Goal: Task Accomplishment & Management: Manage account settings

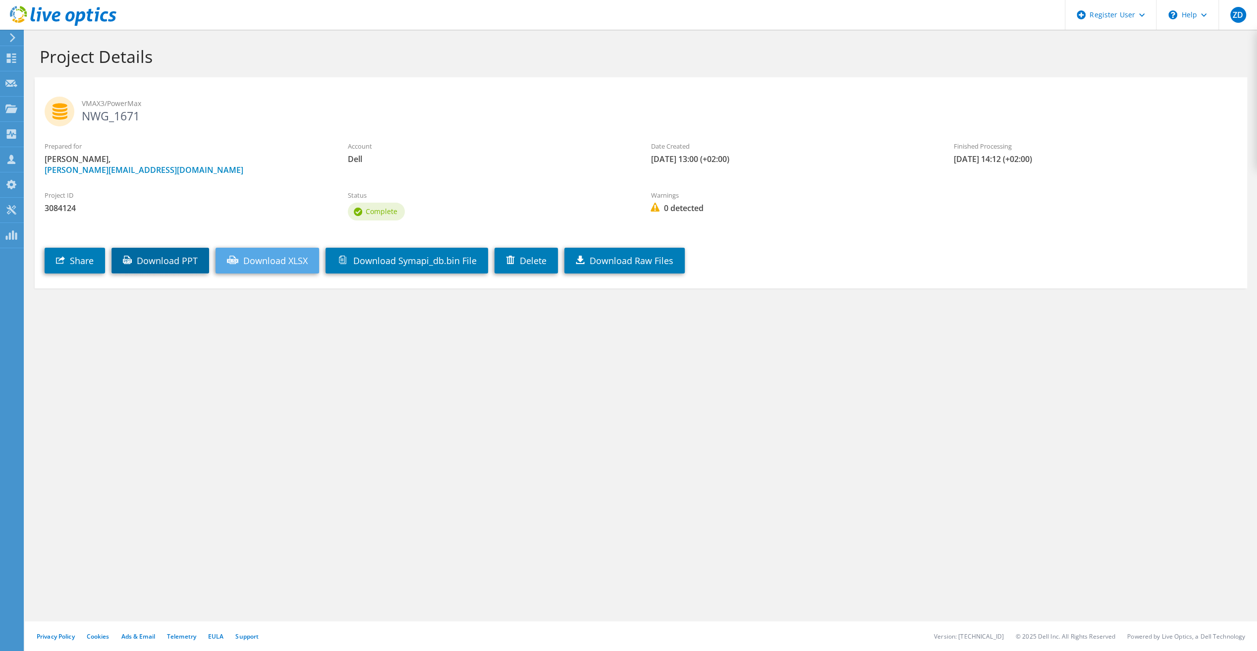
drag, startPoint x: 193, startPoint y: 256, endPoint x: 250, endPoint y: 268, distance: 57.6
click at [193, 256] on link "Download PPT" at bounding box center [160, 261] width 98 height 26
drag, startPoint x: 974, startPoint y: 493, endPoint x: 1001, endPoint y: 355, distance: 141.3
click at [974, 493] on div "Project Details VMAX3/PowerMax NWG_1671 Prepared for Zeljko Dzakic, Zeljko.Dzak…" at bounding box center [641, 340] width 1232 height 621
click at [279, 262] on link "Download XLSX" at bounding box center [267, 261] width 104 height 26
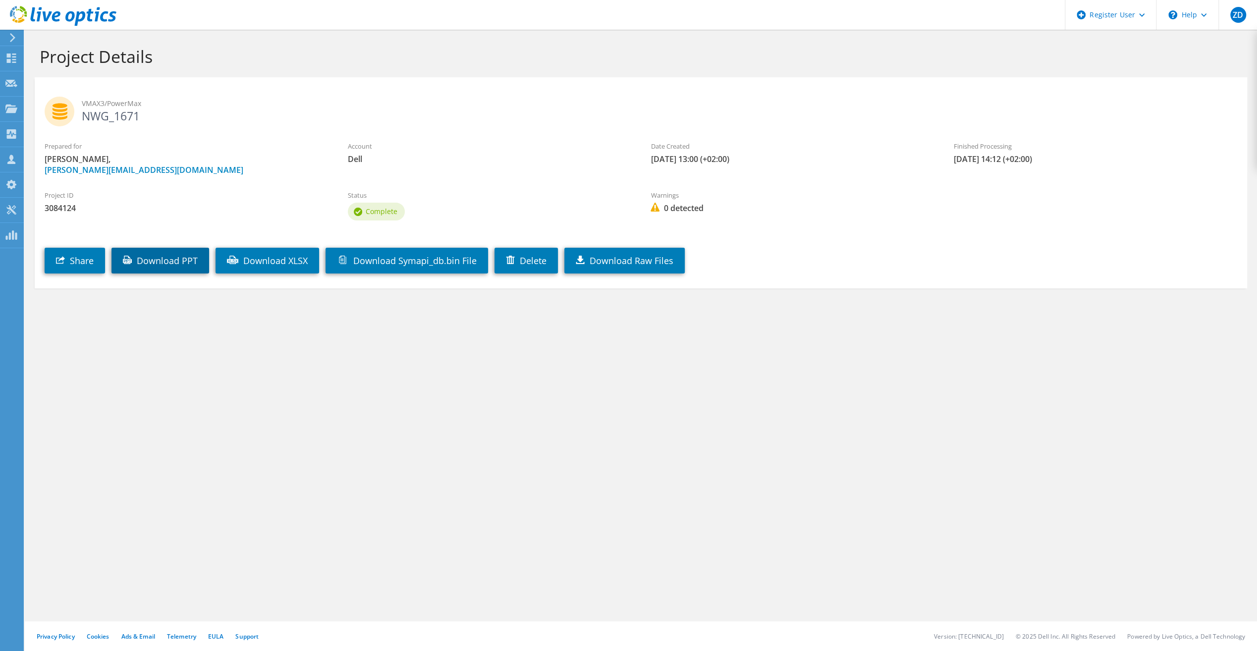
click at [193, 263] on link "Download PPT" at bounding box center [160, 261] width 98 height 26
click at [41, 54] on div "Dashboard" at bounding box center [46, 58] width 47 height 25
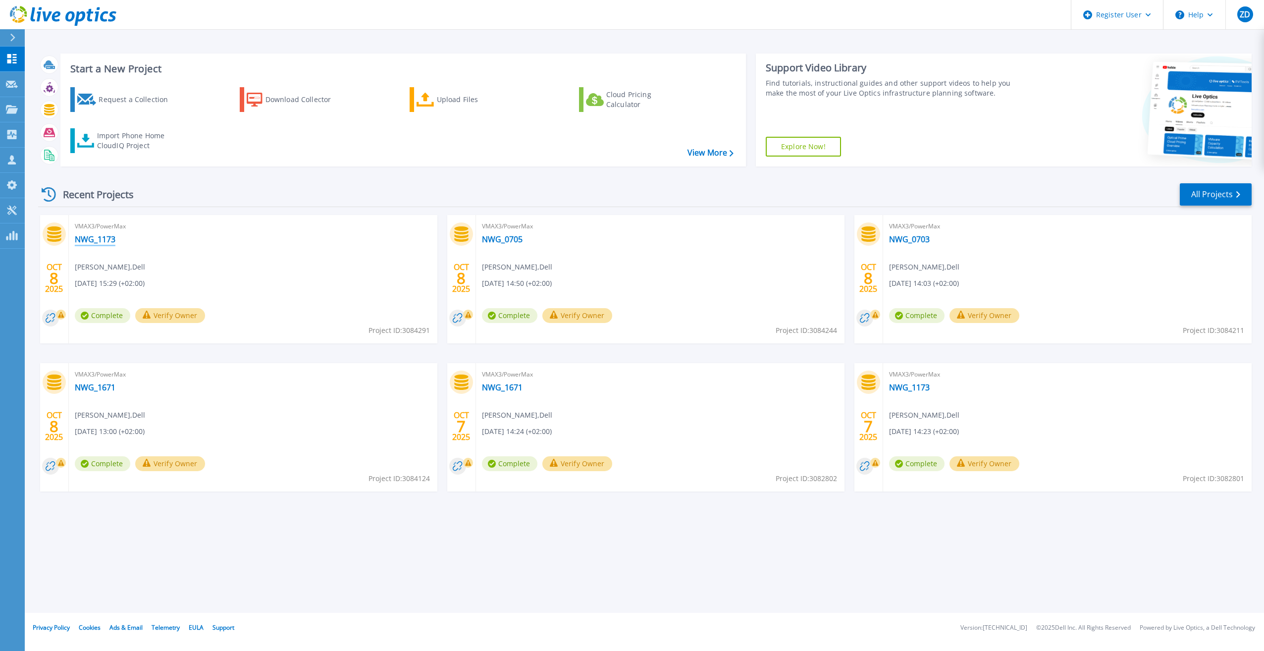
click at [106, 238] on link "NWG_1173" at bounding box center [95, 239] width 41 height 10
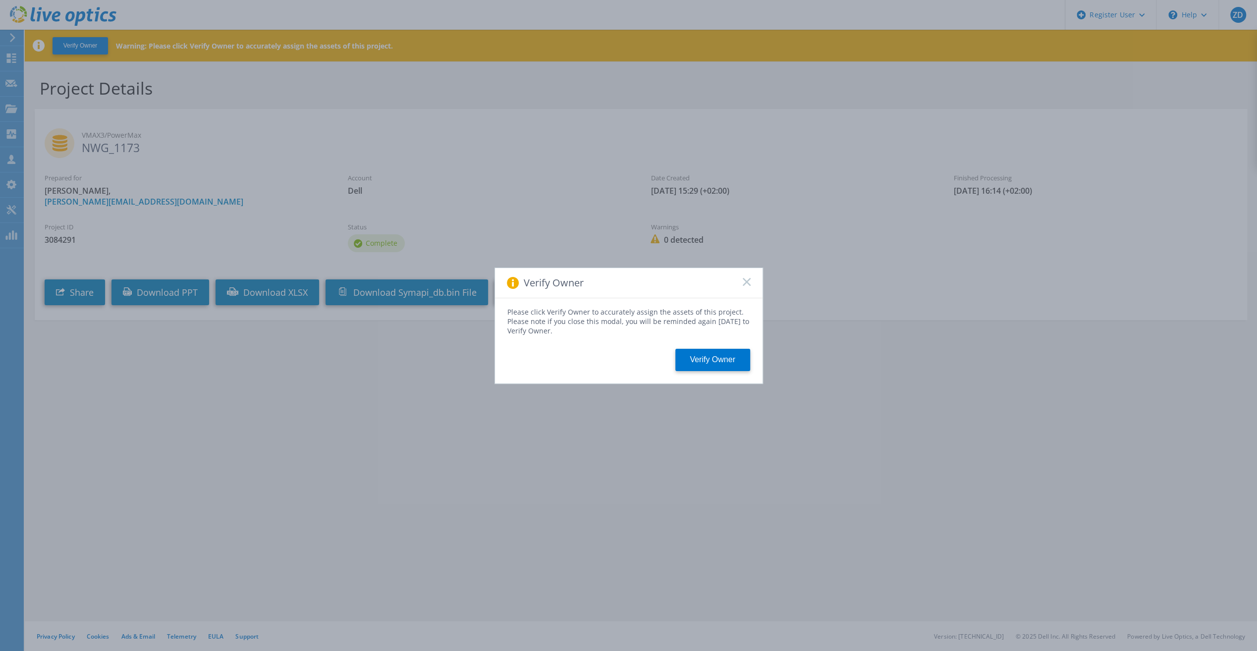
click at [749, 274] on div "Verify Owner" at bounding box center [629, 283] width 268 height 30
click at [746, 283] on rect at bounding box center [746, 281] width 8 height 8
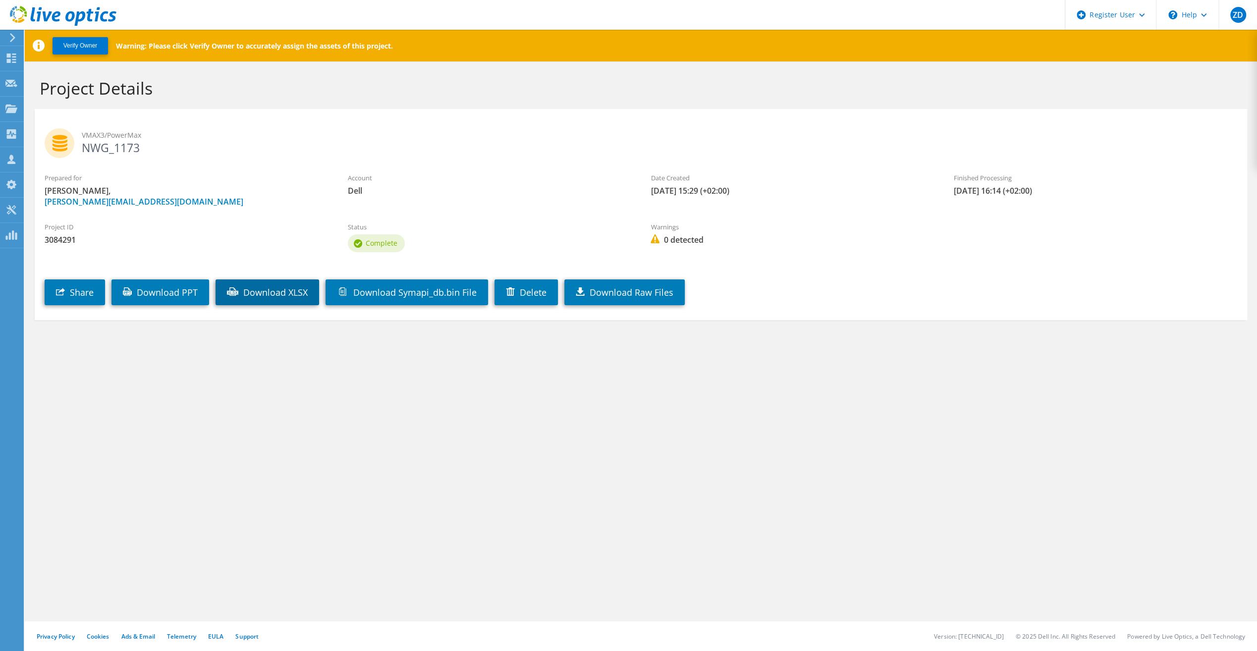
click at [281, 292] on link "Download XLSX" at bounding box center [267, 292] width 104 height 26
click at [191, 292] on link "Download PPT" at bounding box center [160, 292] width 98 height 26
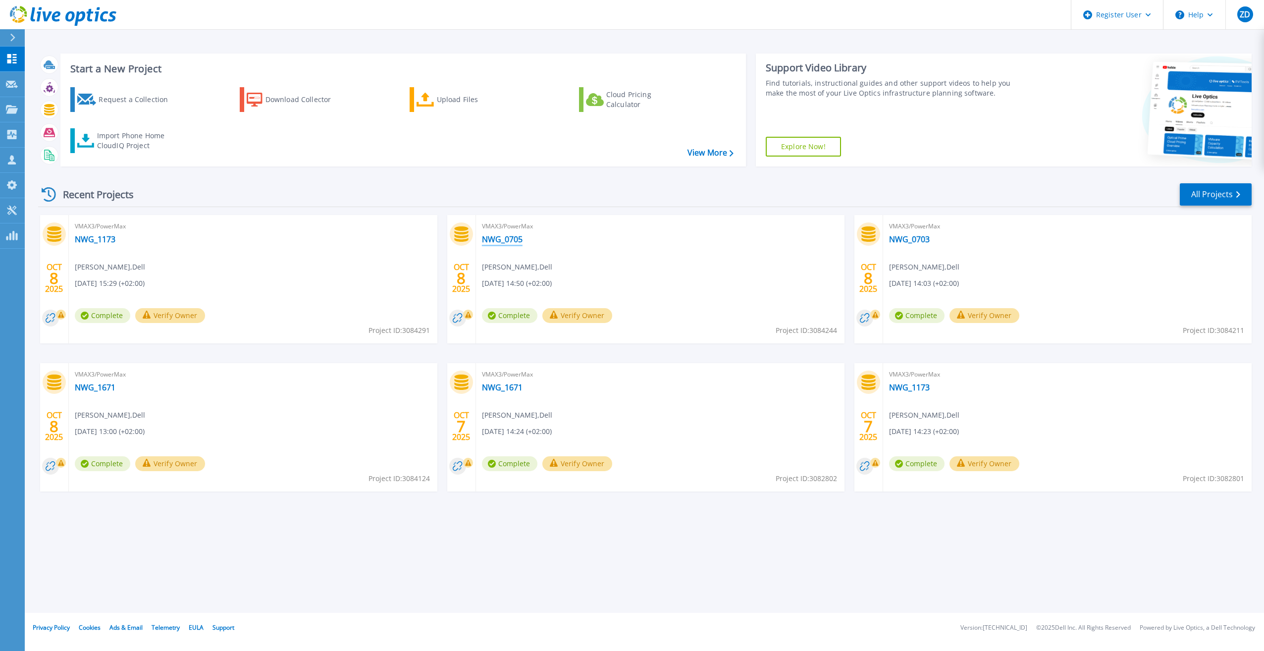
click at [508, 241] on link "NWG_0705" at bounding box center [502, 239] width 41 height 10
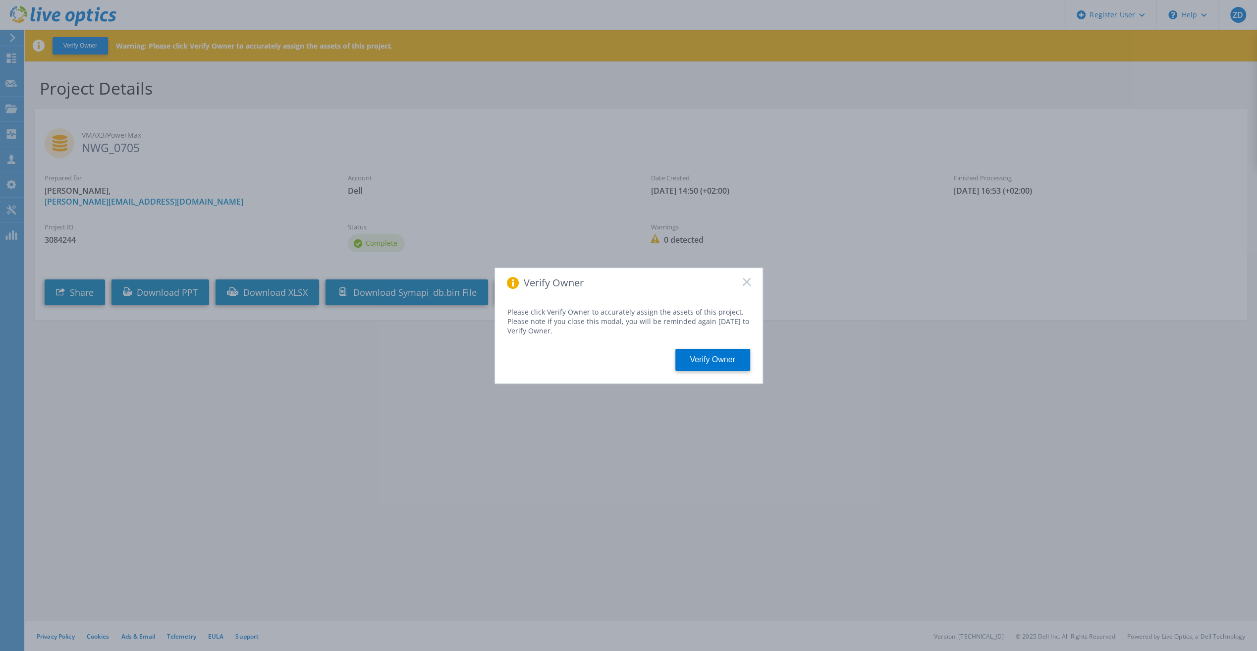
click at [747, 284] on icon at bounding box center [747, 282] width 8 height 8
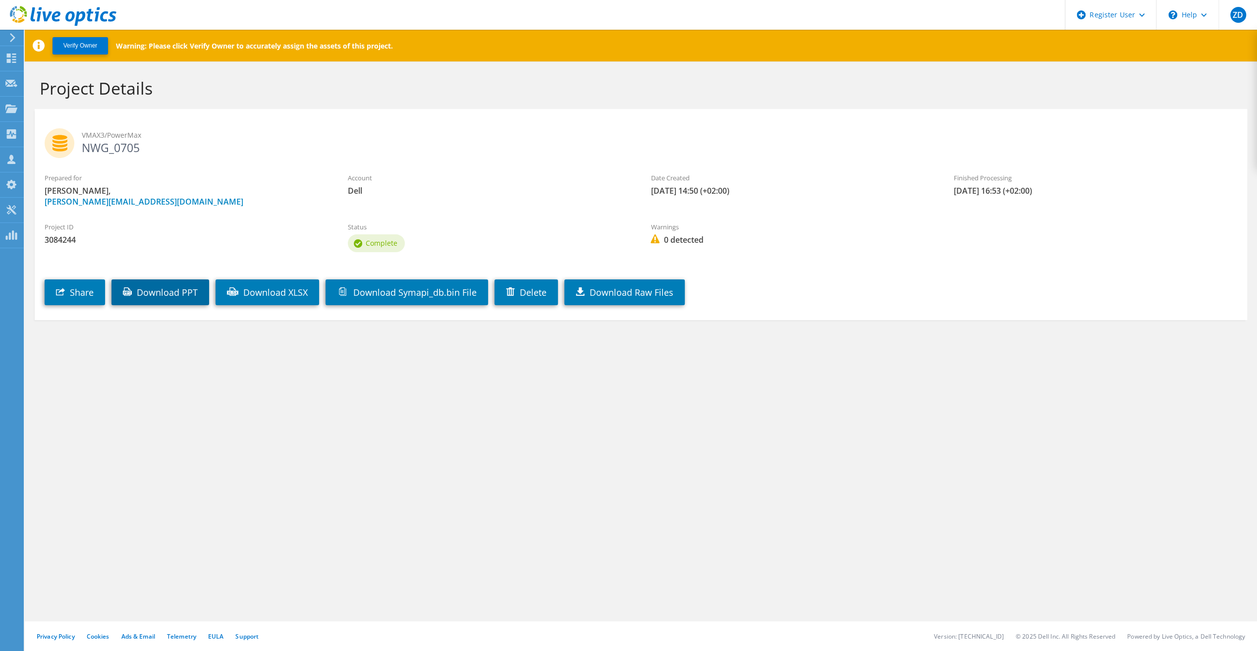
click at [186, 291] on link "Download PPT" at bounding box center [160, 292] width 98 height 26
drag, startPoint x: 272, startPoint y: 294, endPoint x: 279, endPoint y: 292, distance: 6.9
click at [272, 294] on link "Download XLSX" at bounding box center [267, 292] width 104 height 26
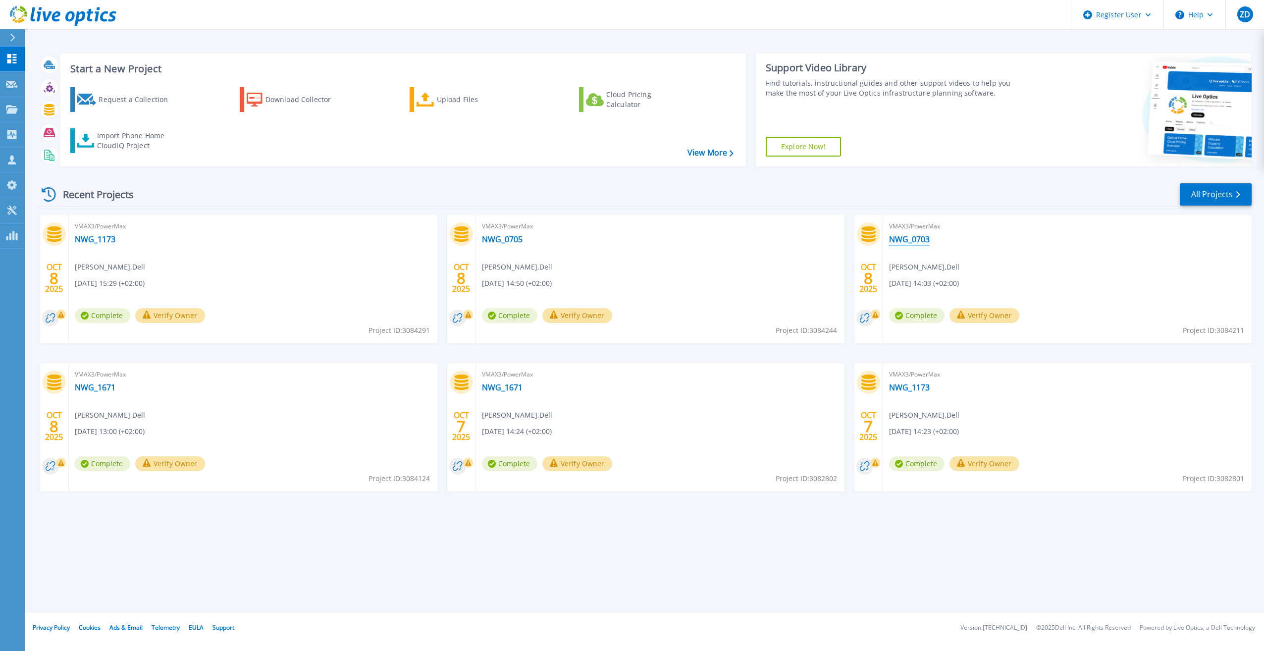
click at [904, 240] on link "NWG_0703" at bounding box center [909, 239] width 41 height 10
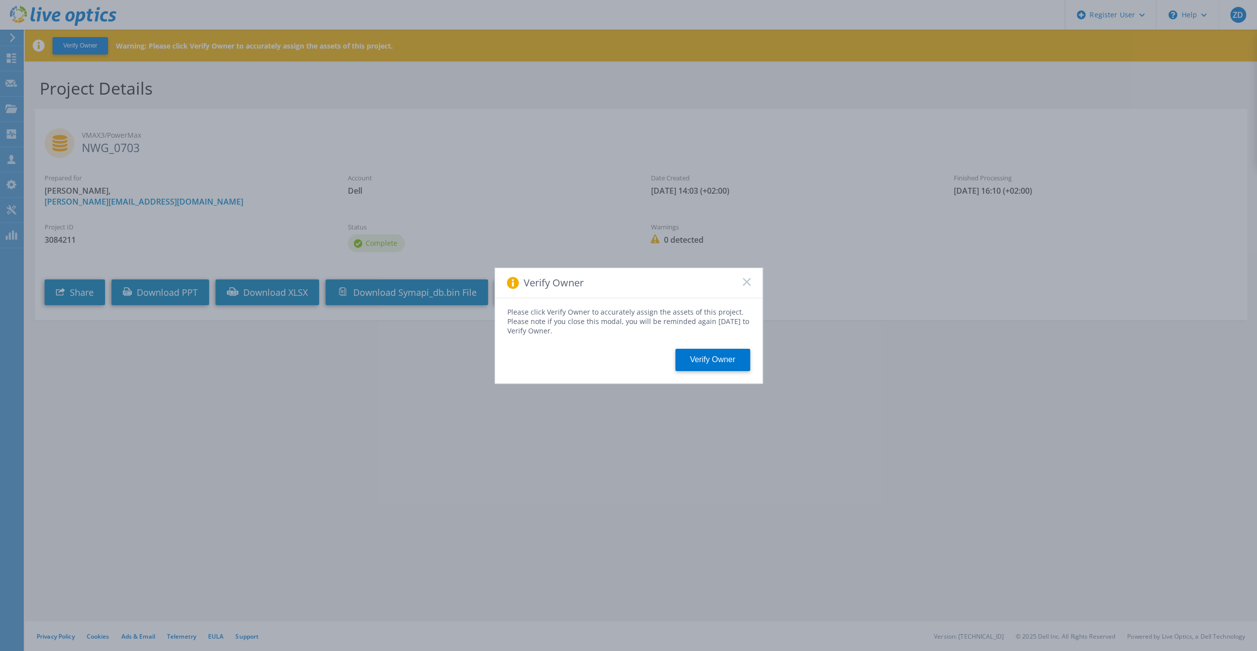
click at [751, 279] on div "Verify Owner" at bounding box center [629, 283] width 268 height 30
click at [748, 285] on icon at bounding box center [747, 282] width 8 height 8
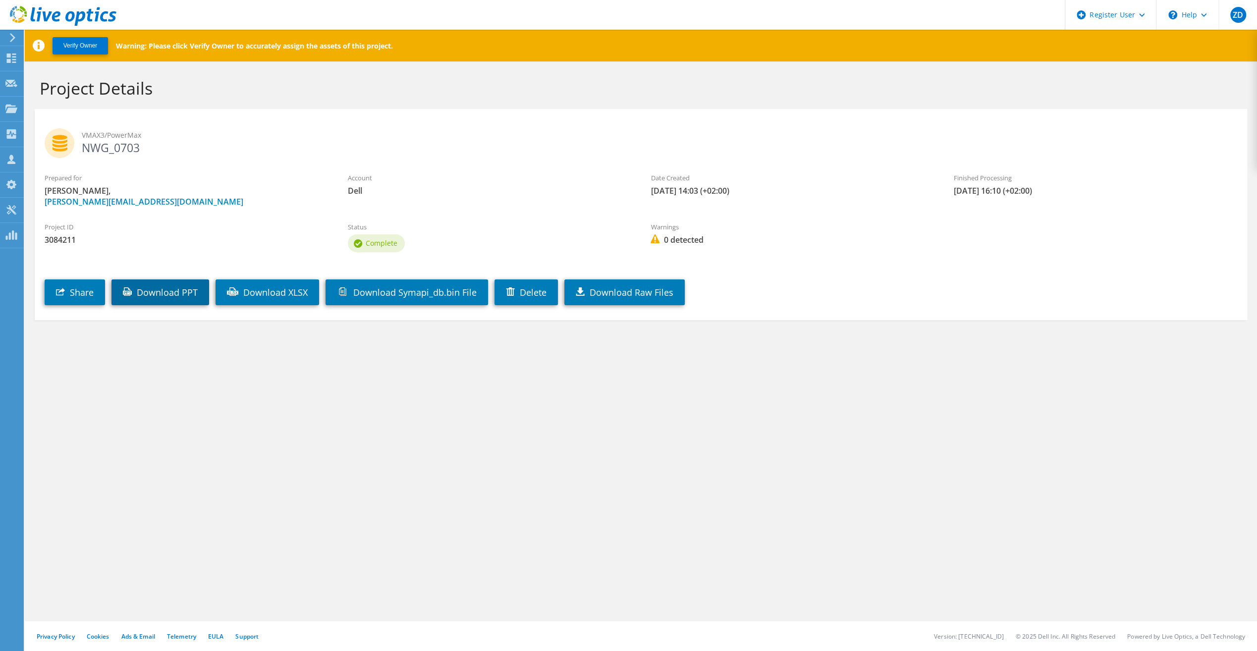
click at [192, 292] on link "Download PPT" at bounding box center [160, 292] width 98 height 26
click at [263, 292] on link "Download XLSX" at bounding box center [267, 292] width 104 height 26
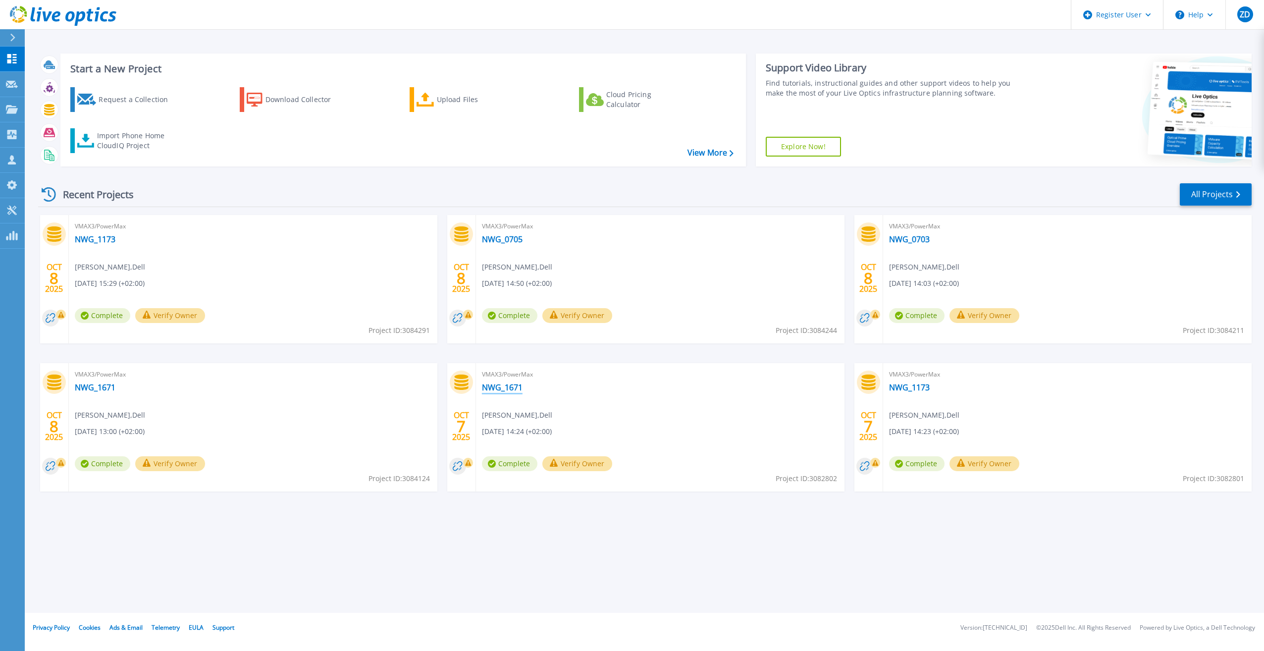
click at [505, 390] on link "NWG_1671" at bounding box center [502, 387] width 41 height 10
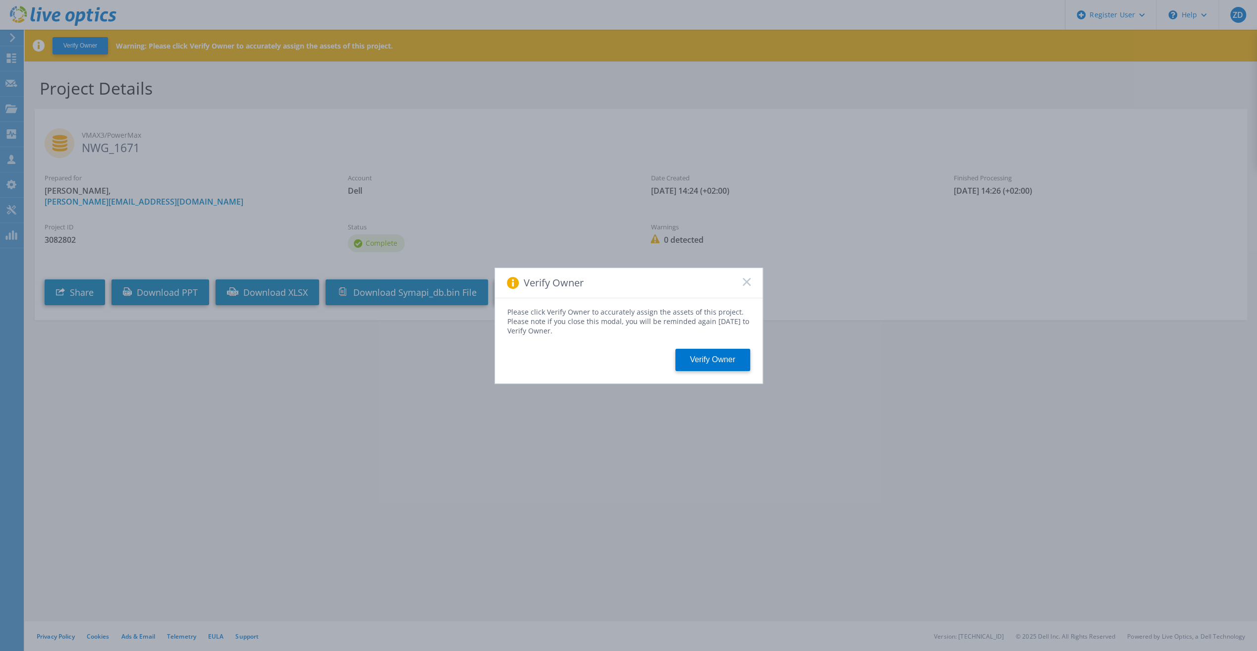
click at [748, 283] on rect at bounding box center [746, 281] width 8 height 8
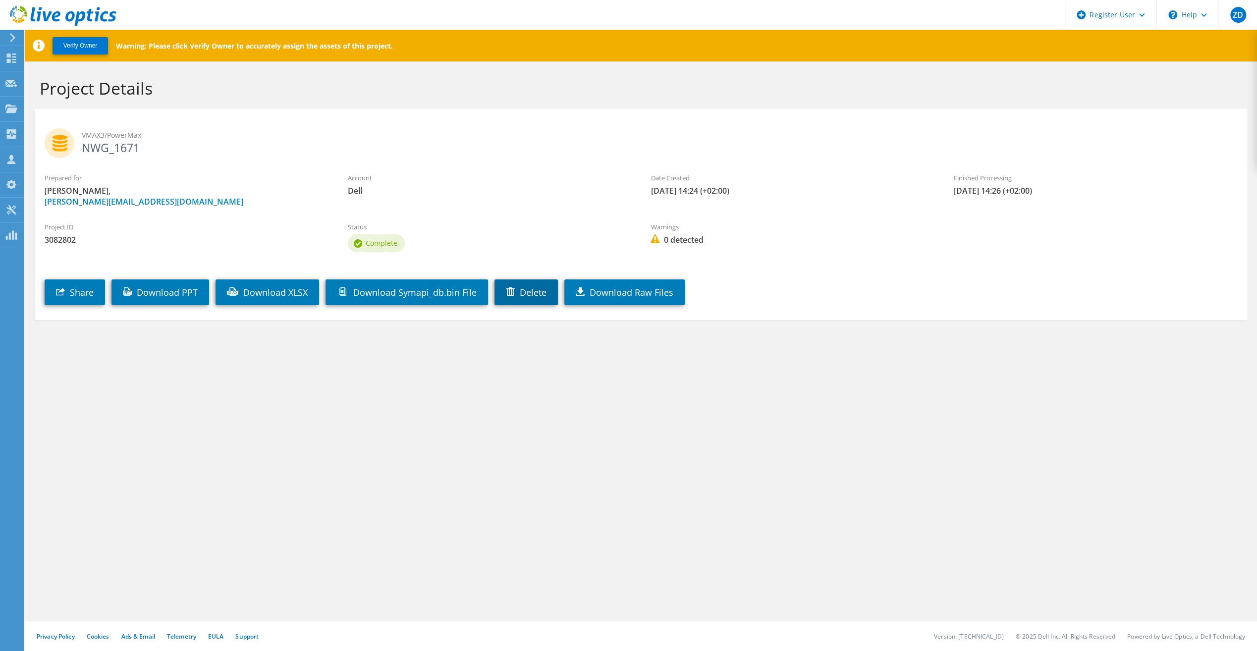
click at [547, 295] on link "Delete" at bounding box center [525, 292] width 63 height 26
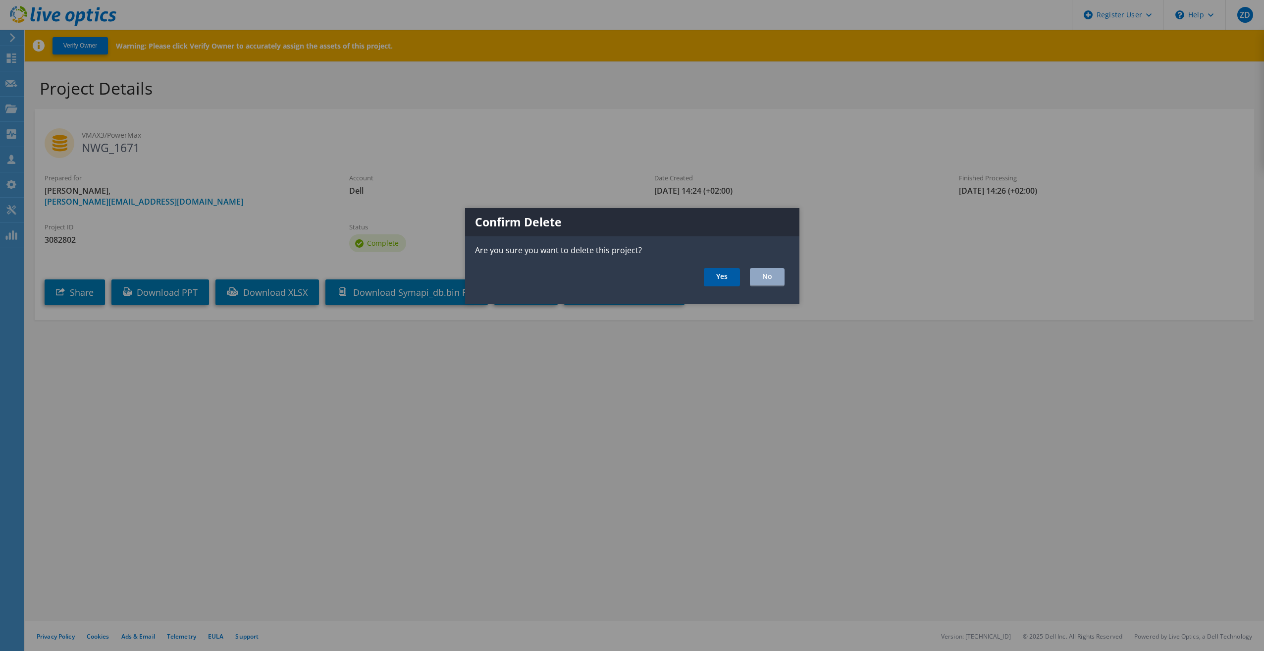
click at [722, 278] on link "Yes" at bounding box center [722, 277] width 36 height 18
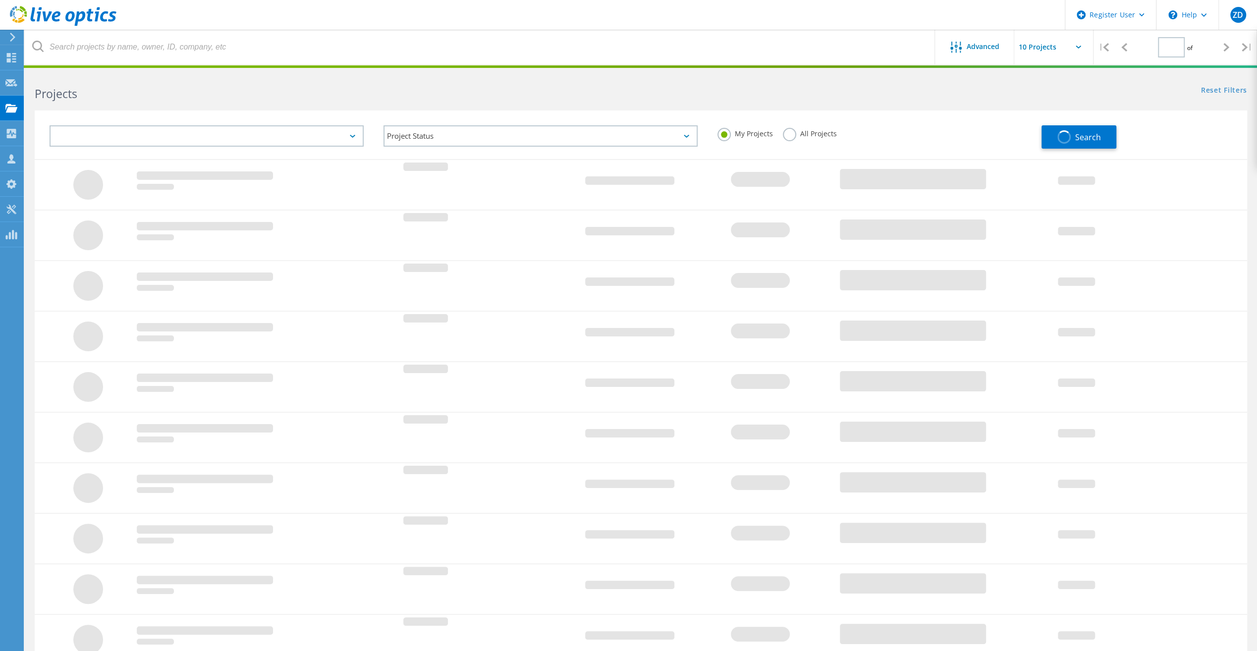
type input "1"
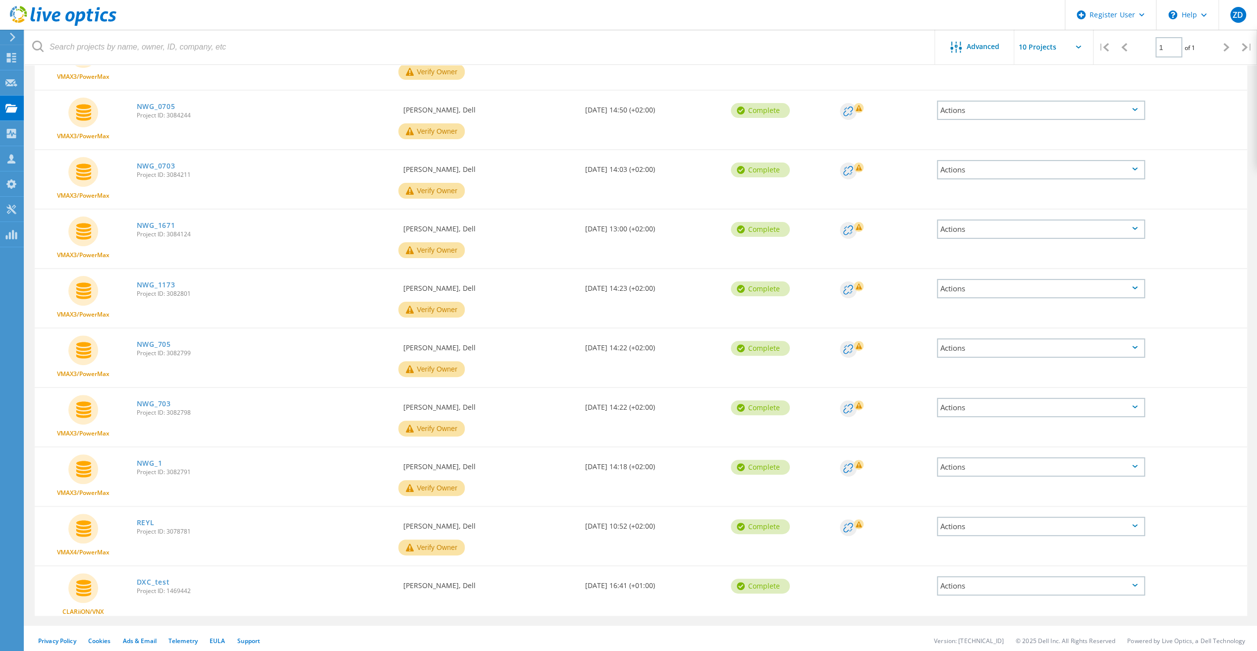
scroll to position [157, 0]
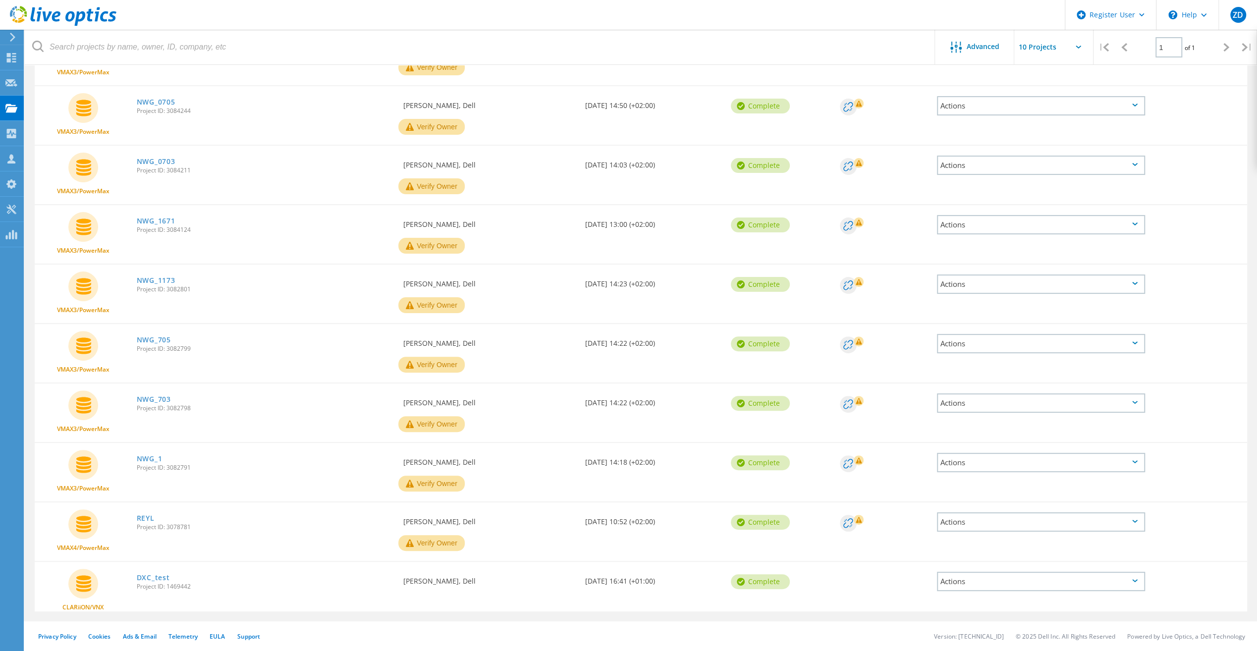
click at [969, 457] on div "Actions" at bounding box center [1041, 462] width 208 height 19
click at [968, 484] on div "Delete" at bounding box center [1041, 485] width 206 height 15
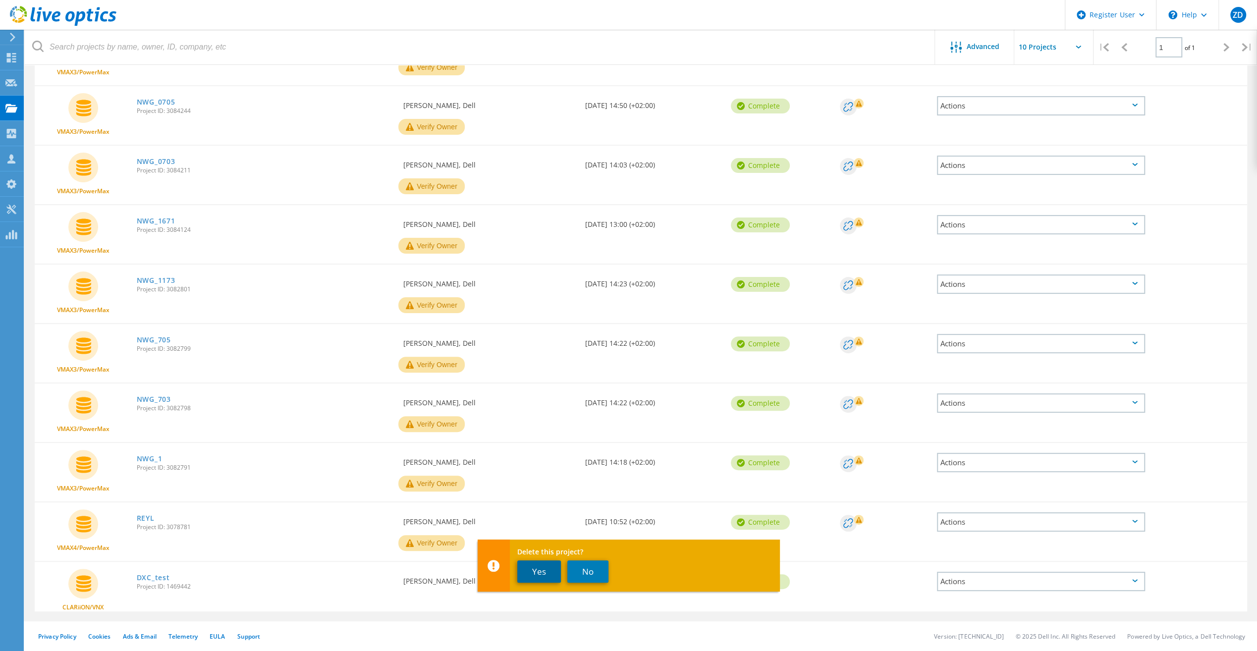
click at [551, 572] on button "Yes" at bounding box center [539, 571] width 44 height 22
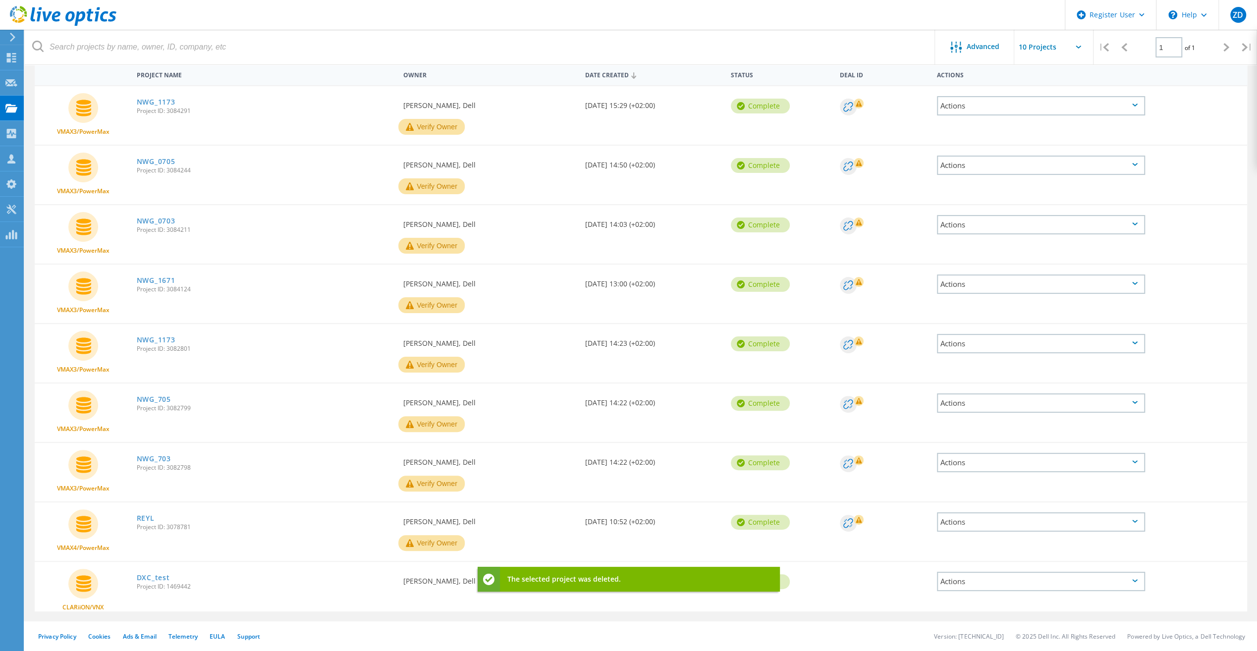
scroll to position [97, 0]
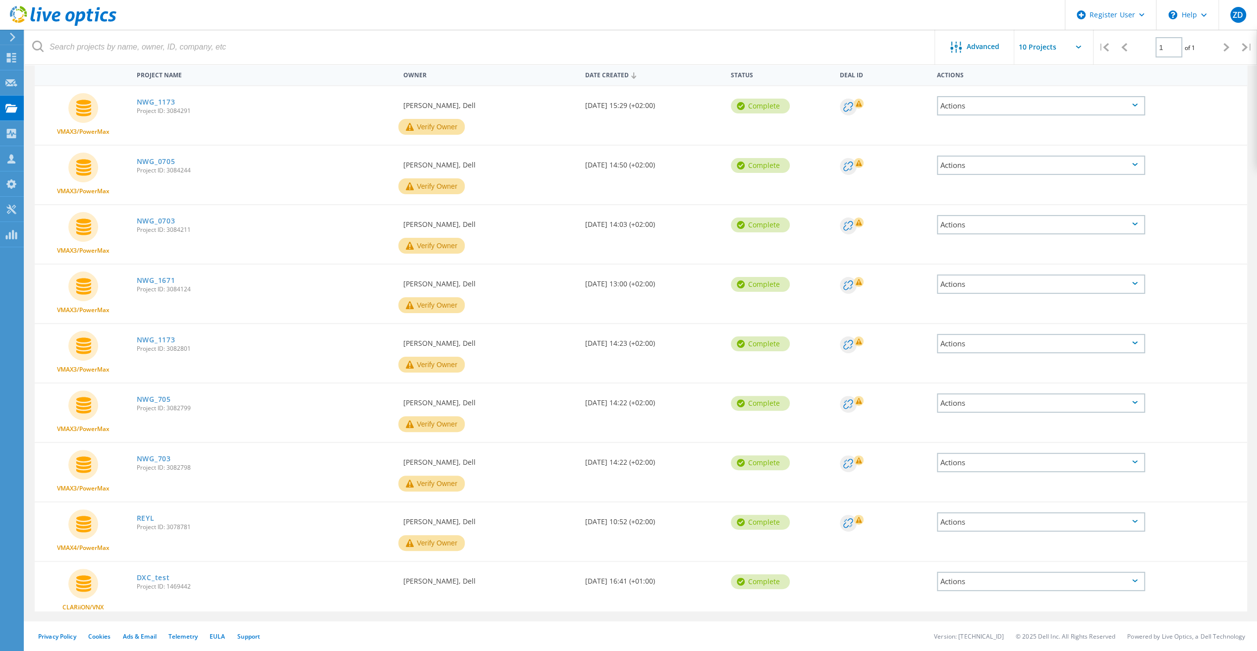
click at [1009, 461] on div "Actions" at bounding box center [1041, 462] width 208 height 19
click at [975, 483] on div "Delete" at bounding box center [1041, 485] width 206 height 15
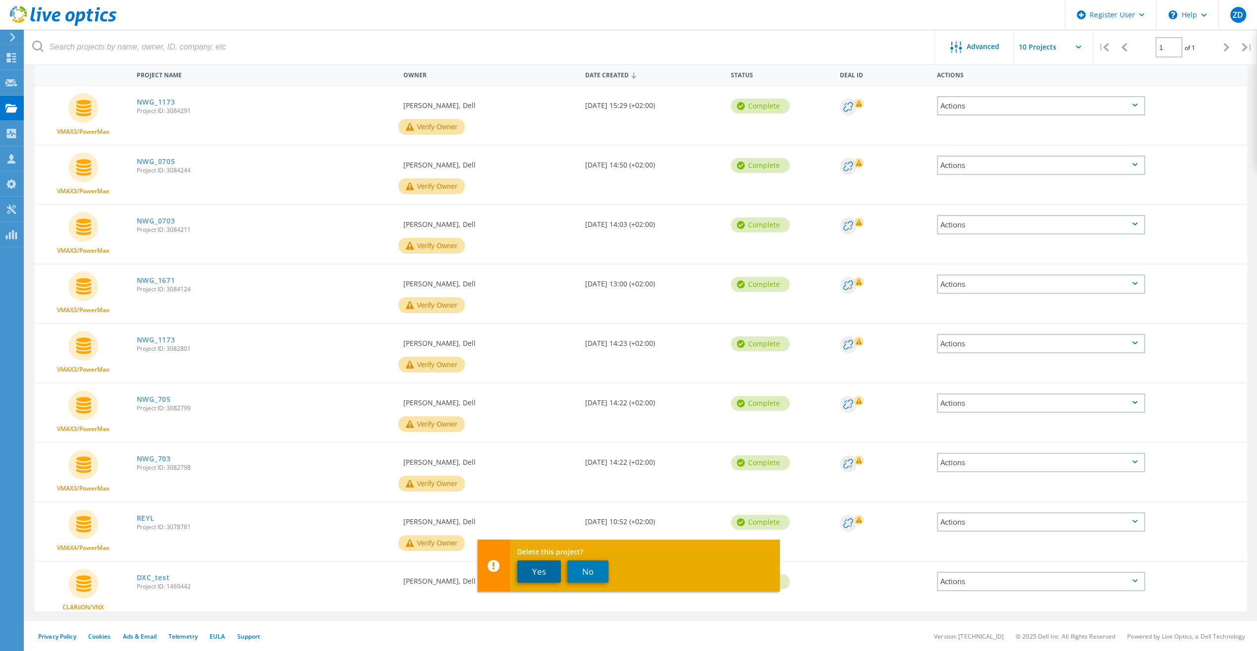
click at [542, 576] on button "Yes" at bounding box center [539, 571] width 44 height 22
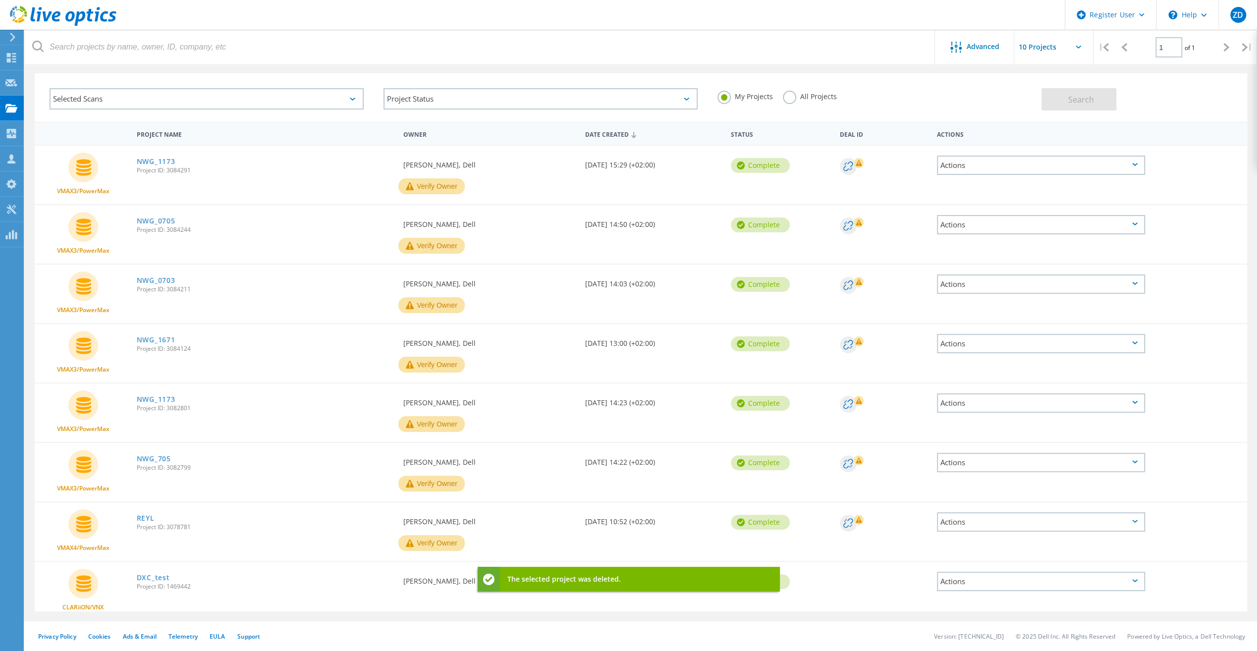
scroll to position [38, 0]
click at [1088, 459] on div "Actions" at bounding box center [1041, 462] width 208 height 19
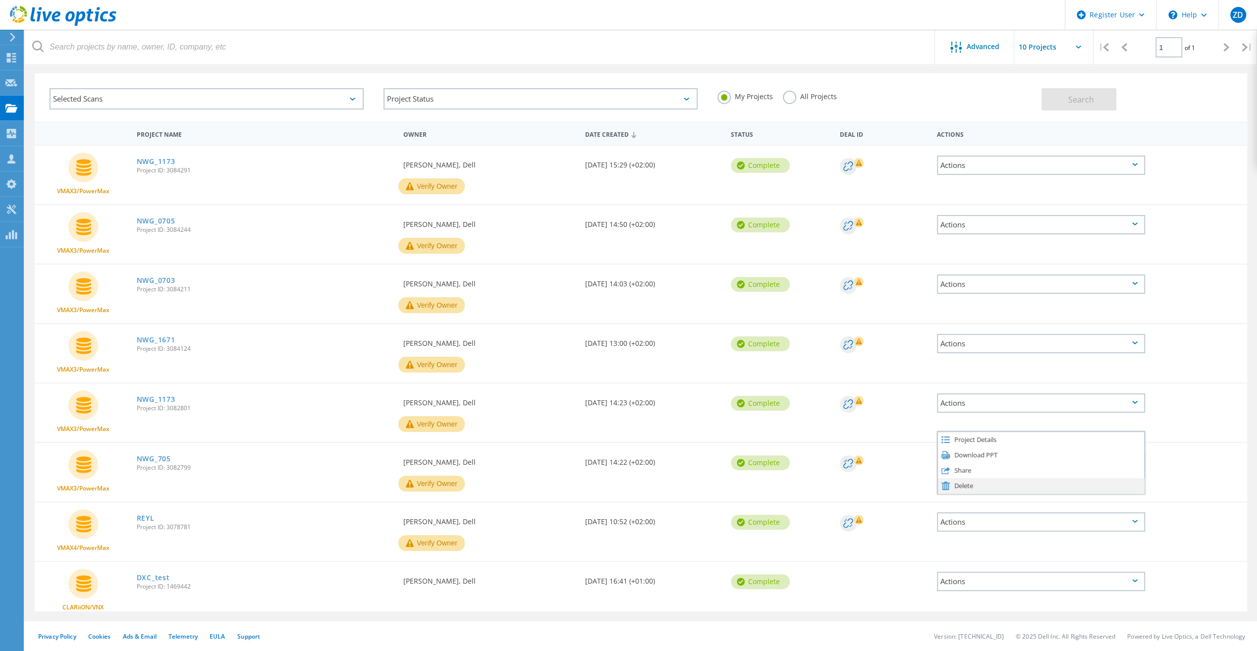
click at [975, 481] on div "Delete" at bounding box center [1041, 485] width 206 height 15
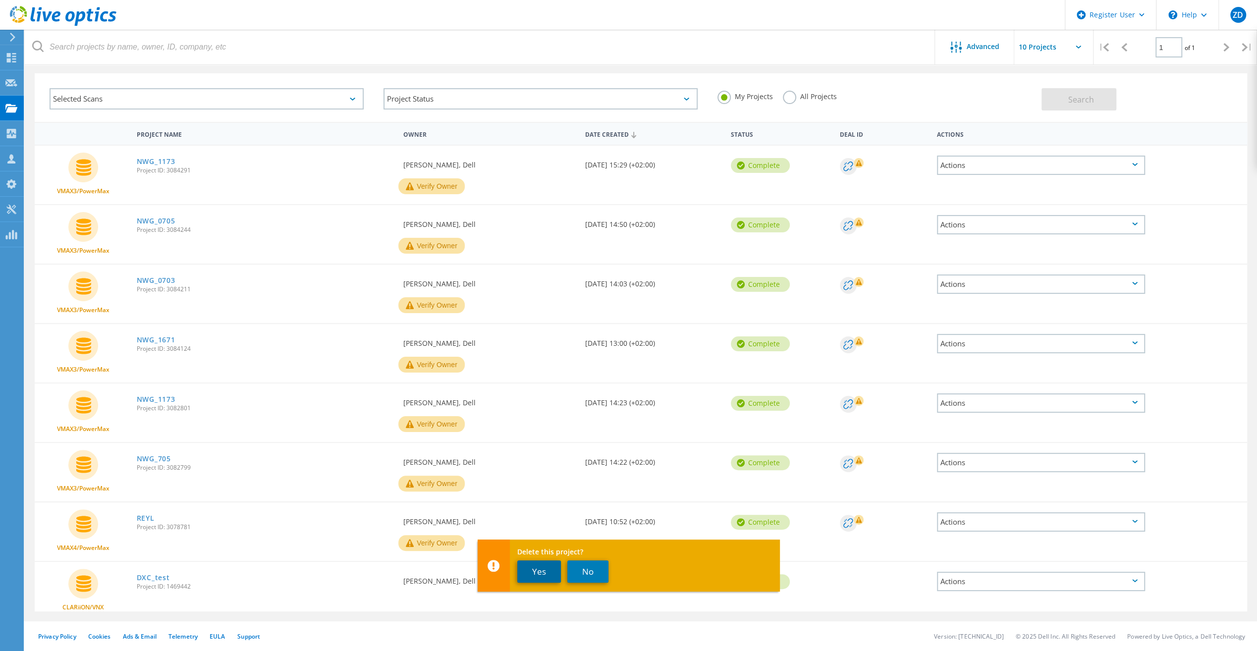
click at [538, 570] on button "Yes" at bounding box center [539, 571] width 44 height 22
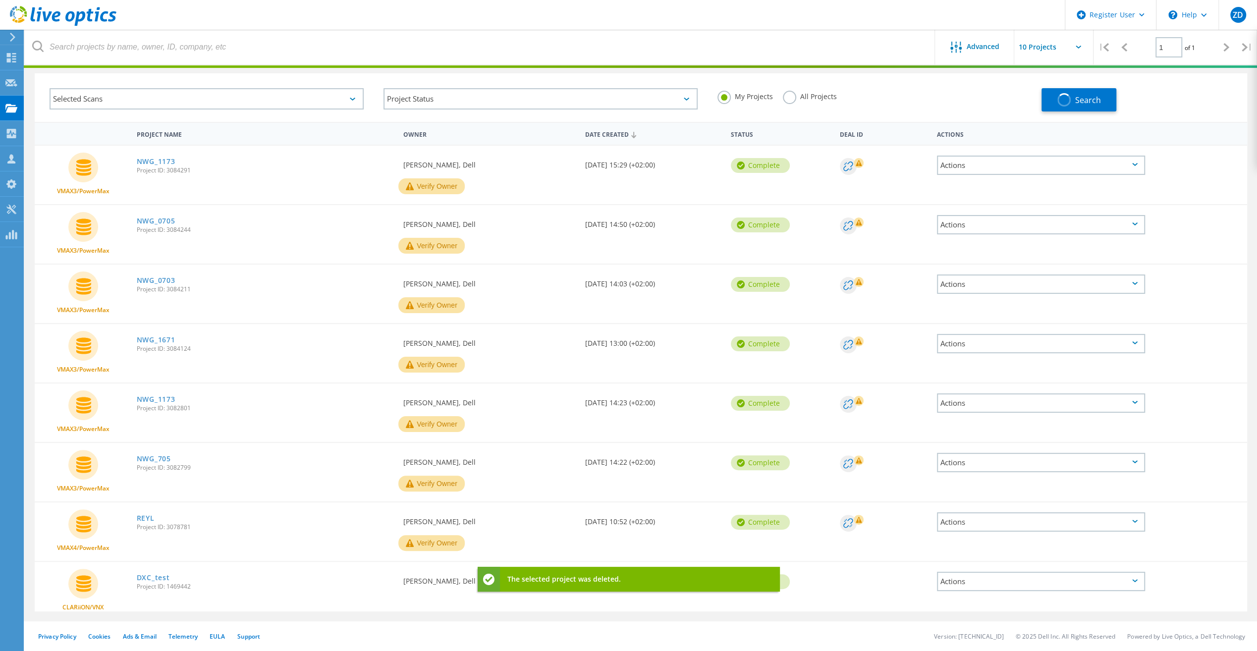
scroll to position [27, 0]
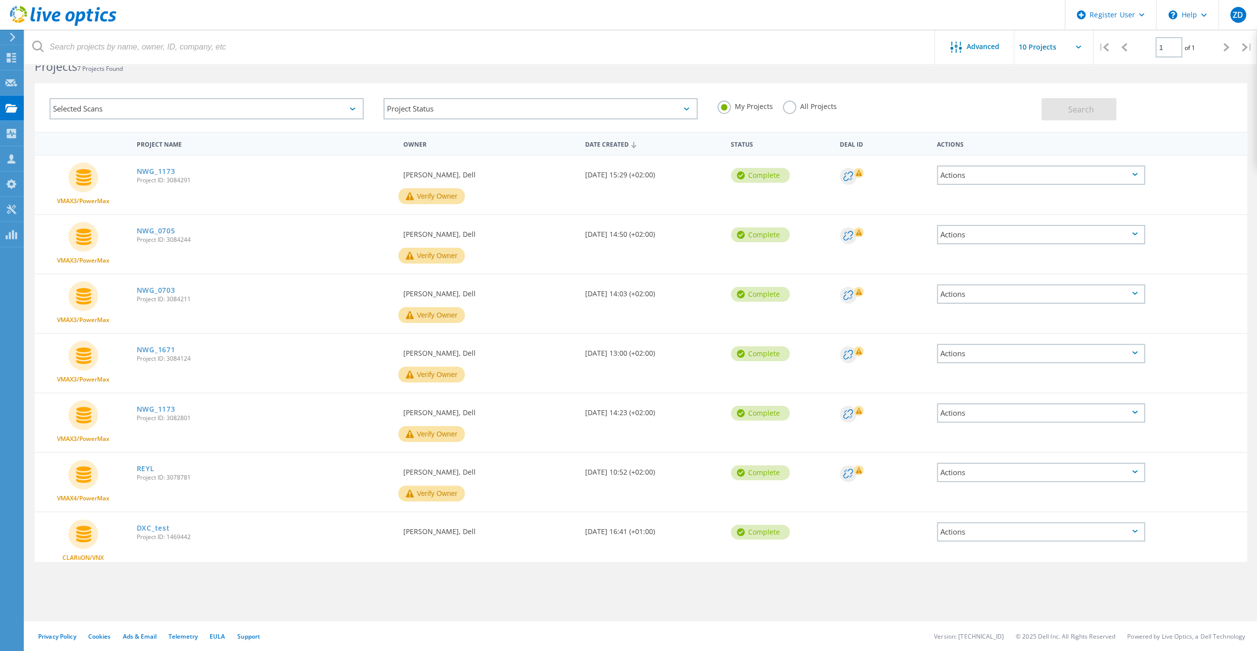
click at [1059, 405] on div "Actions" at bounding box center [1041, 412] width 208 height 19
click at [968, 430] on div "Delete" at bounding box center [1041, 436] width 206 height 15
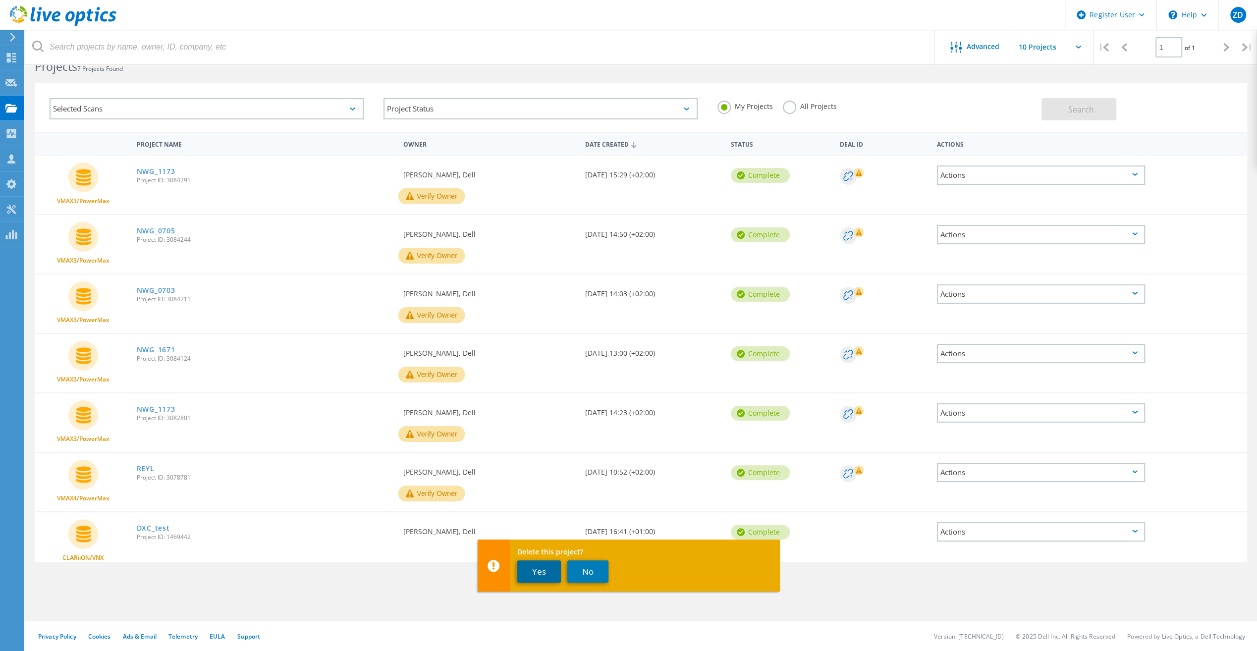
click at [542, 570] on button "Yes" at bounding box center [539, 571] width 44 height 22
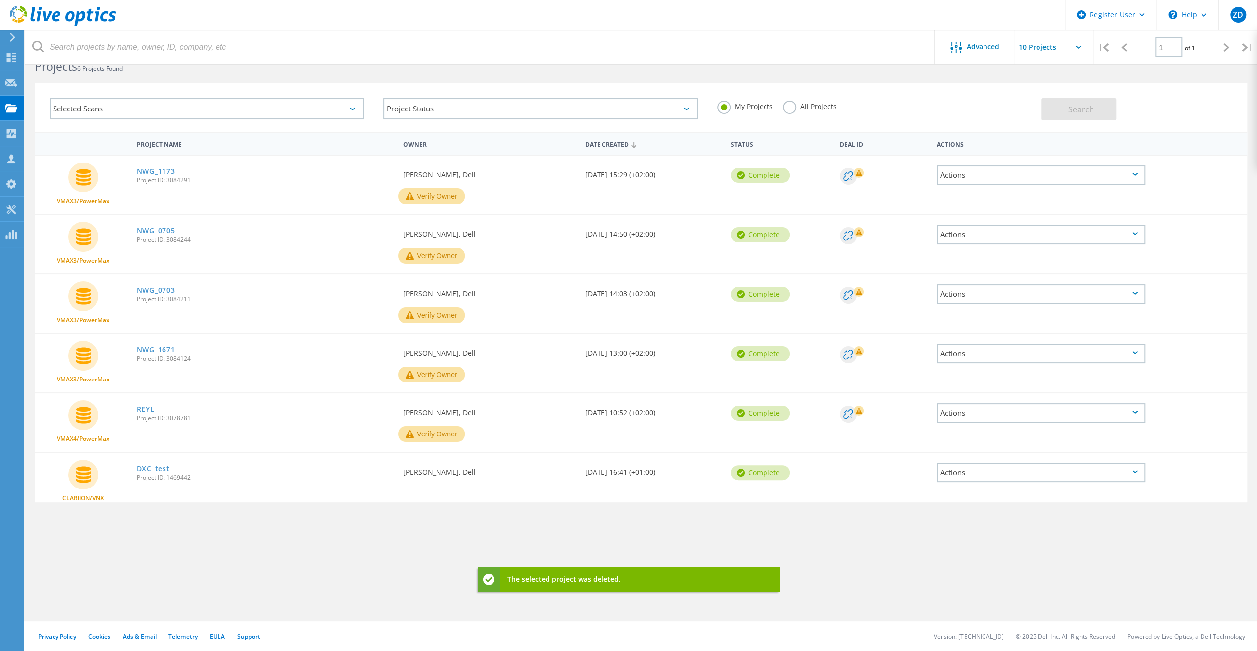
click at [979, 354] on div "Actions" at bounding box center [1041, 353] width 208 height 19
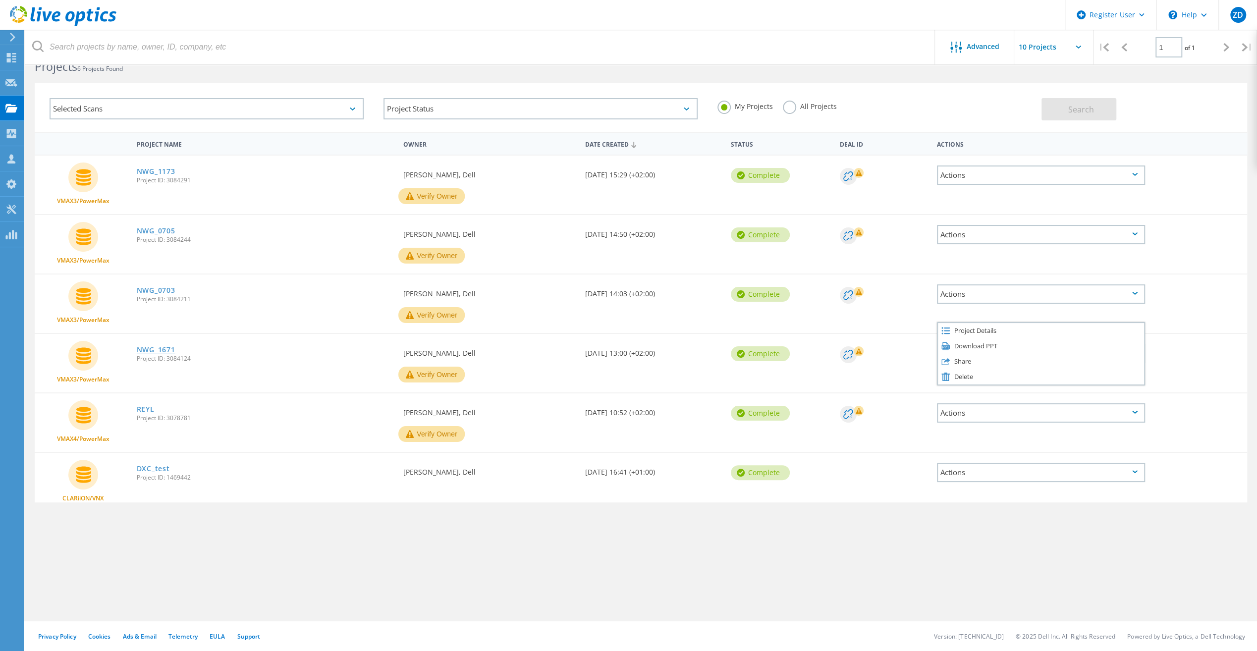
click at [171, 351] on link "NWG_1671" at bounding box center [156, 349] width 39 height 7
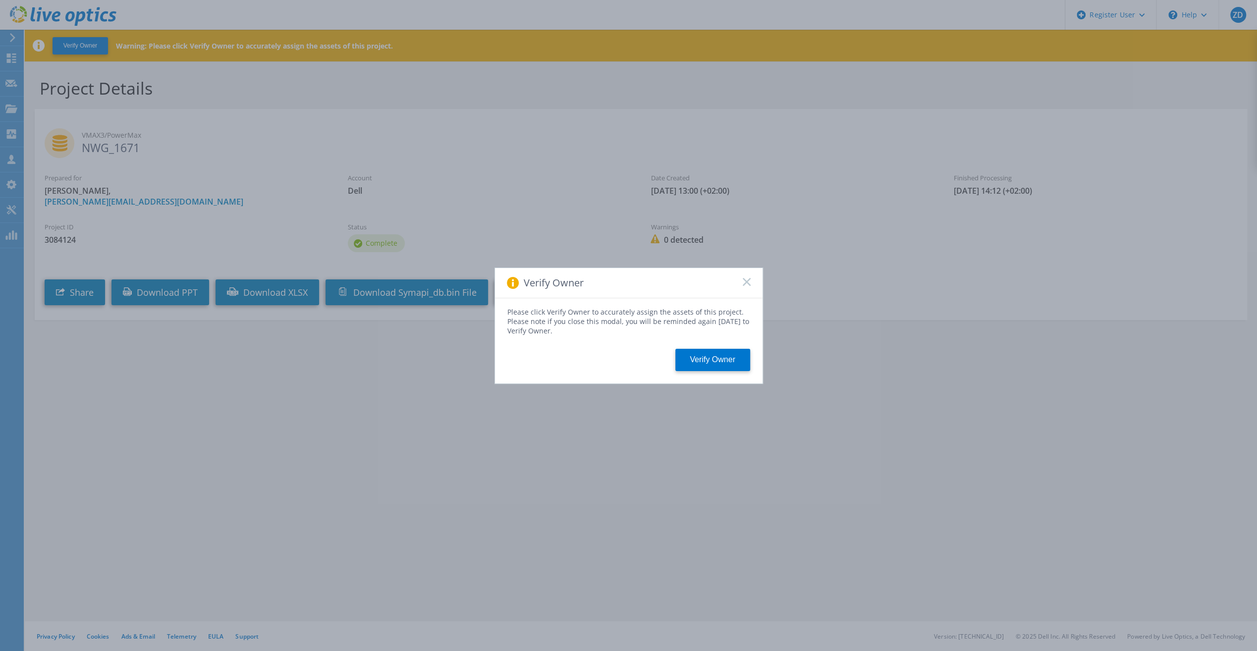
click at [749, 281] on icon at bounding box center [747, 282] width 8 height 8
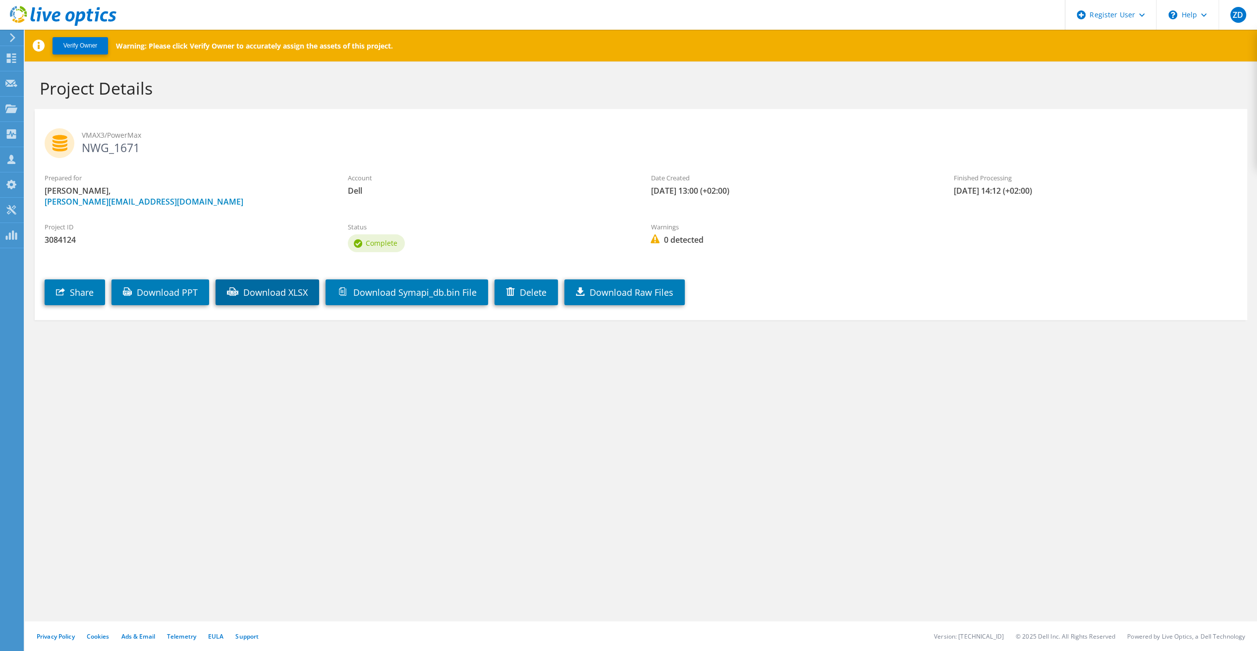
click at [288, 292] on link "Download XLSX" at bounding box center [267, 292] width 104 height 26
click at [178, 292] on link "Download PPT" at bounding box center [160, 292] width 98 height 26
